Goal: Communication & Community: Answer question/provide support

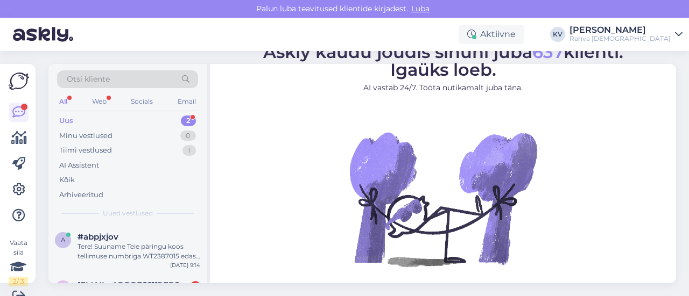
click at [120, 120] on div "Uus 2" at bounding box center [127, 121] width 141 height 15
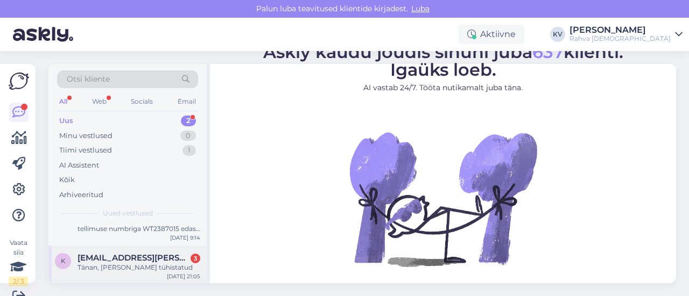
click at [132, 253] on span "[EMAIL_ADDRESS][PERSON_NAME][DOMAIN_NAME]" at bounding box center [133, 258] width 112 height 10
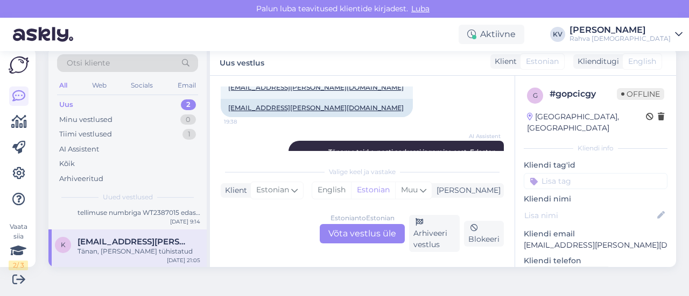
scroll to position [391, 0]
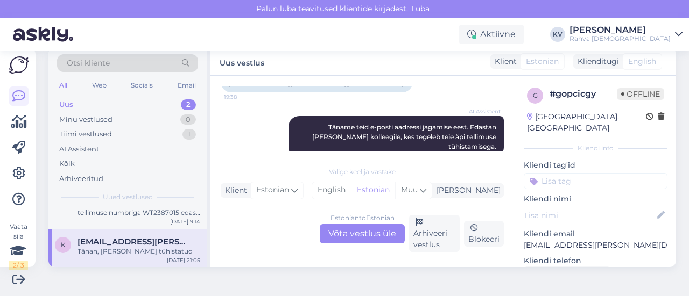
click at [549, 173] on input at bounding box center [596, 181] width 144 height 16
type input "Äpp - liitumisplaa"
click at [561, 206] on span "Äpp - liitumisplaani tühistamine" at bounding box center [596, 209] width 86 height 6
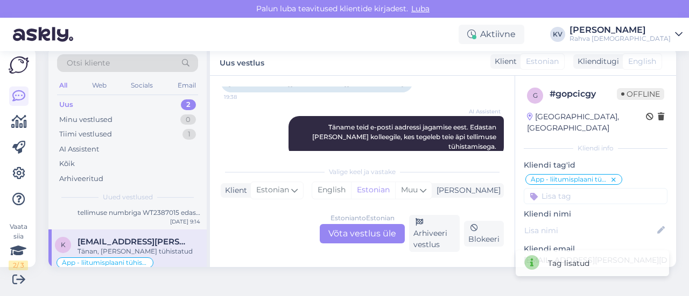
click at [557, 188] on input at bounding box center [596, 196] width 144 height 16
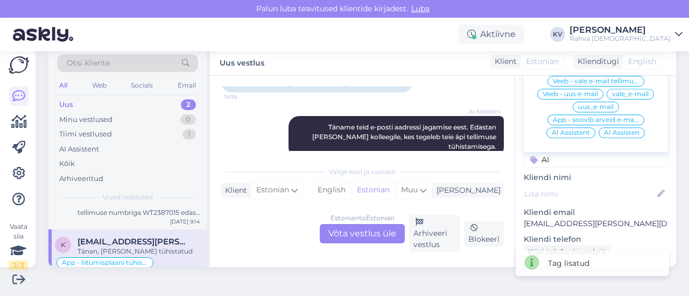
scroll to position [54, 0]
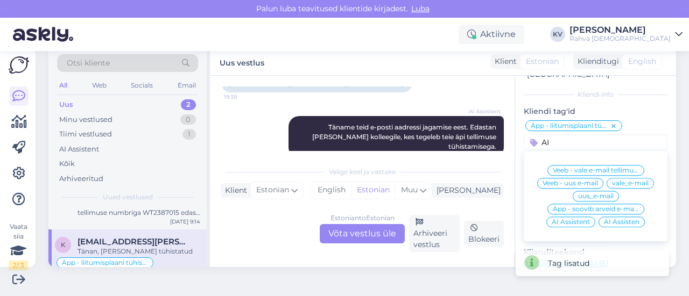
type input "AI"
click at [560, 219] on span "AI Assistent" at bounding box center [570, 222] width 38 height 6
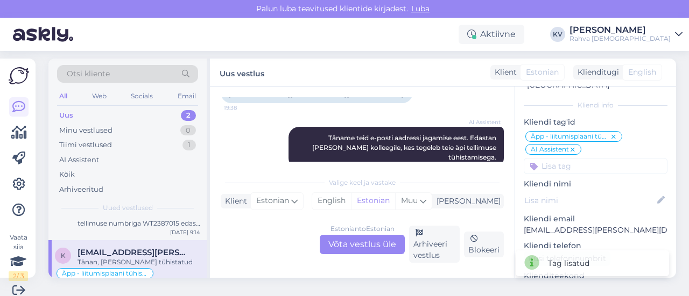
scroll to position [0, 0]
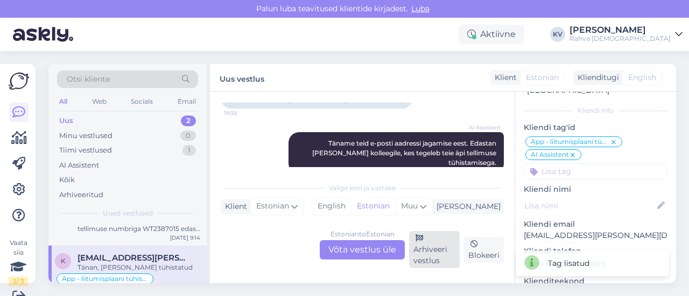
click at [435, 250] on div "Arhiveeri vestlus" at bounding box center [434, 249] width 51 height 37
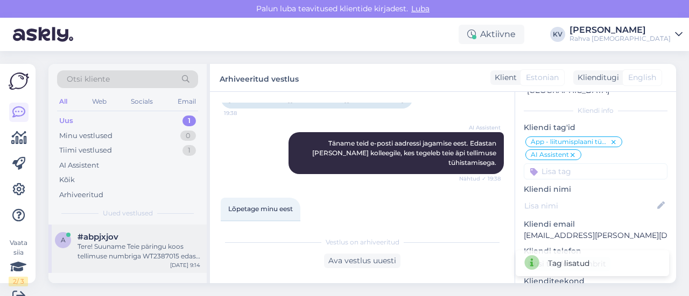
click at [115, 258] on div "Tere! Suuname Teie päringu koos tellimuse numbriga WT2387015 edasi meie kliendi…" at bounding box center [138, 251] width 123 height 19
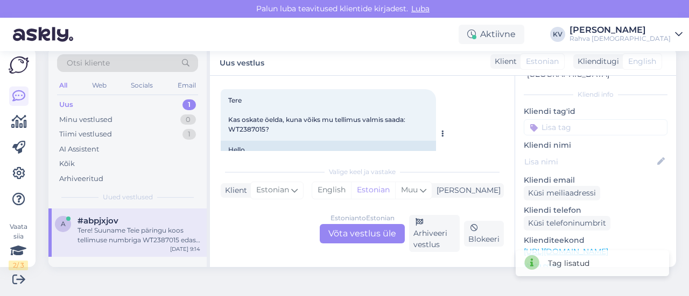
scroll to position [51, 0]
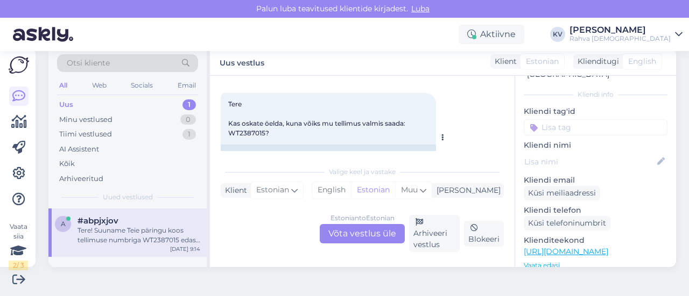
click at [253, 126] on span "Tere Kas oskate öelda, kuna võiks mu tellimus valmis saada: WT2387015?" at bounding box center [317, 118] width 179 height 37
click at [249, 131] on span "Tere Kas oskate öelda, kuna võiks mu tellimus valmis saada: WT2387015?" at bounding box center [317, 118] width 179 height 37
copy span "WT2387015"
click at [341, 232] on div "Estonian to Estonian Võta vestlus üle" at bounding box center [362, 233] width 85 height 19
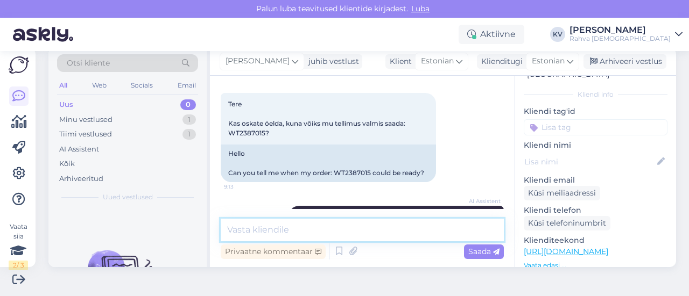
click at [278, 232] on textarea at bounding box center [362, 230] width 283 height 23
paste textarea "Heat 2"
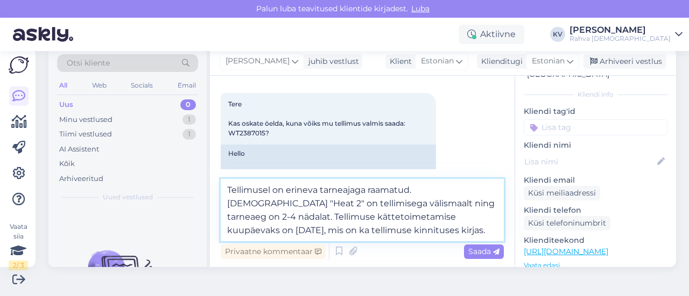
type textarea "Tellimusel on erineva tarneajaga raamatud. [DEMOGRAPHIC_DATA] "Heat 2" on telli…"
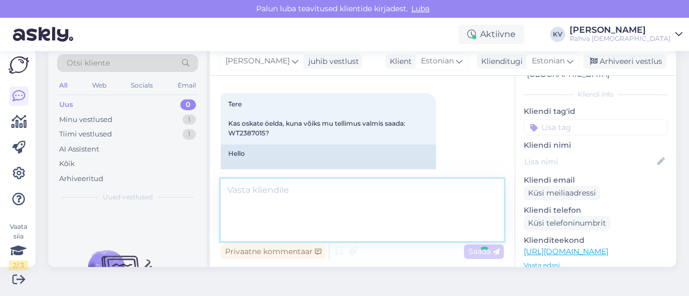
scroll to position [195, 0]
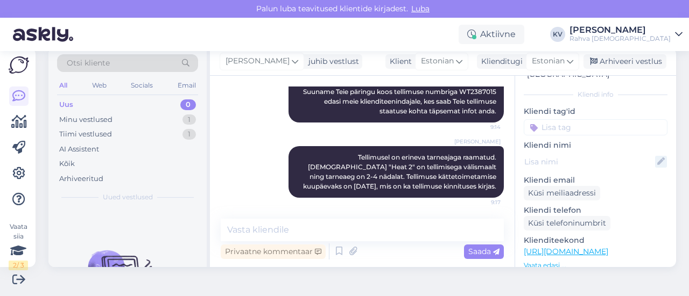
click at [655, 156] on icon at bounding box center [661, 162] width 12 height 12
paste input "[PERSON_NAME]"
type input "[PERSON_NAME]"
click at [630, 189] on div "a # abpjxjov Online [GEOGRAPHIC_DATA], [GEOGRAPHIC_DATA] Kliendi info Kliendi t…" at bounding box center [595, 250] width 161 height 457
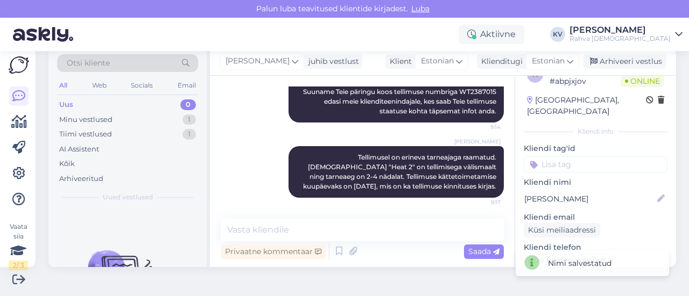
scroll to position [9, 0]
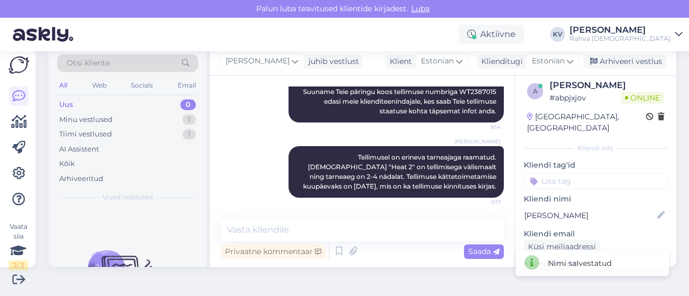
click at [571, 173] on input at bounding box center [596, 181] width 144 height 16
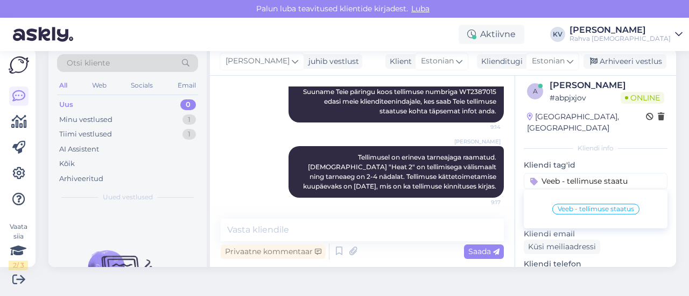
type input "Veeb - tellimuse staatus"
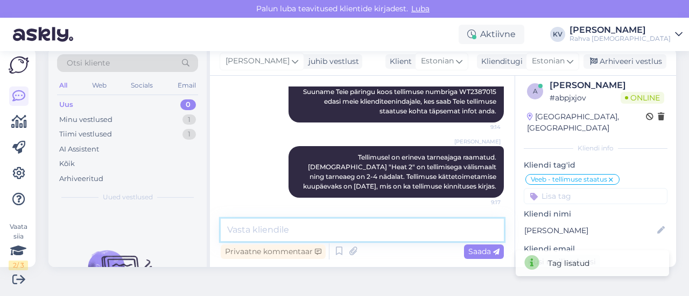
click at [415, 228] on textarea at bounding box center [362, 230] width 283 height 23
click at [112, 121] on div "Minu vestlused 1" at bounding box center [127, 119] width 141 height 15
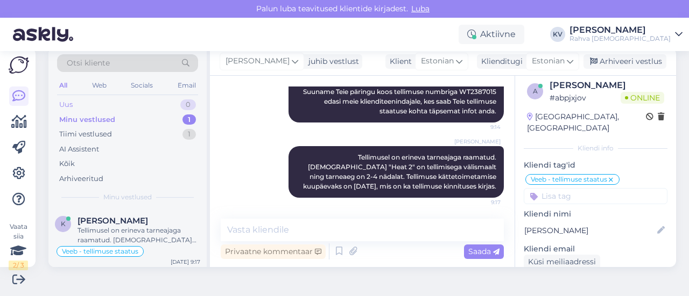
click at [100, 110] on div "Uus 0" at bounding box center [127, 104] width 141 height 15
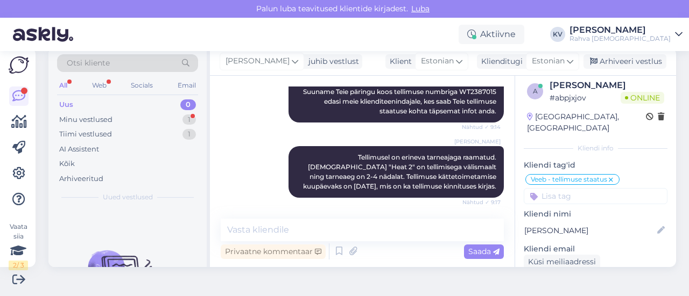
scroll to position [242, 0]
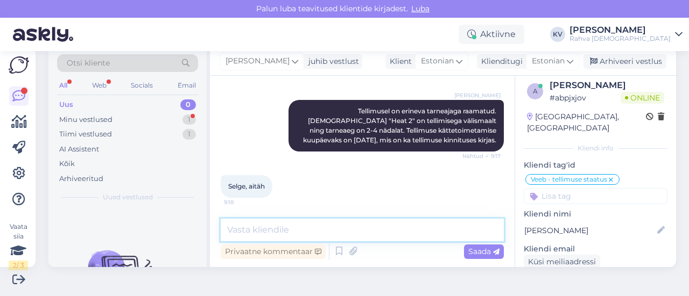
click at [265, 225] on textarea at bounding box center [362, 230] width 283 height 23
type textarea "Palun. Kaunist päeva! :)"
